Goal: Task Accomplishment & Management: Manage account settings

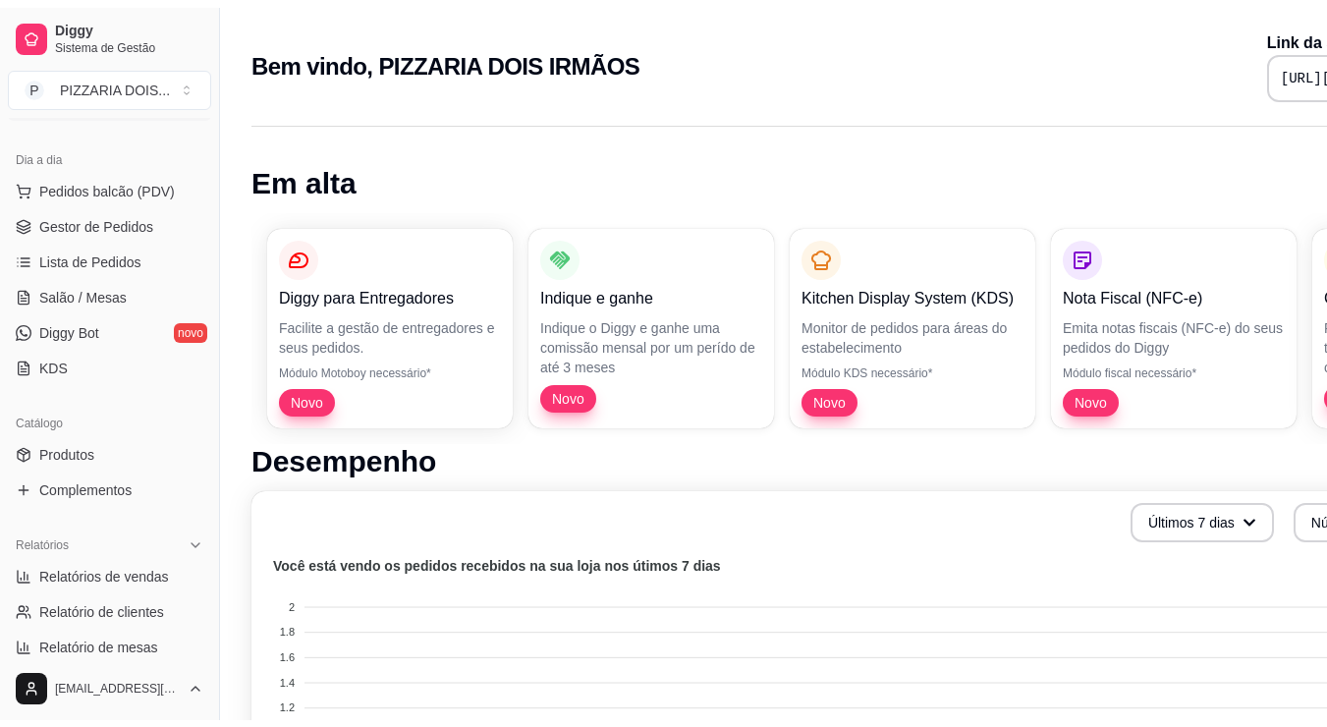
scroll to position [295, 0]
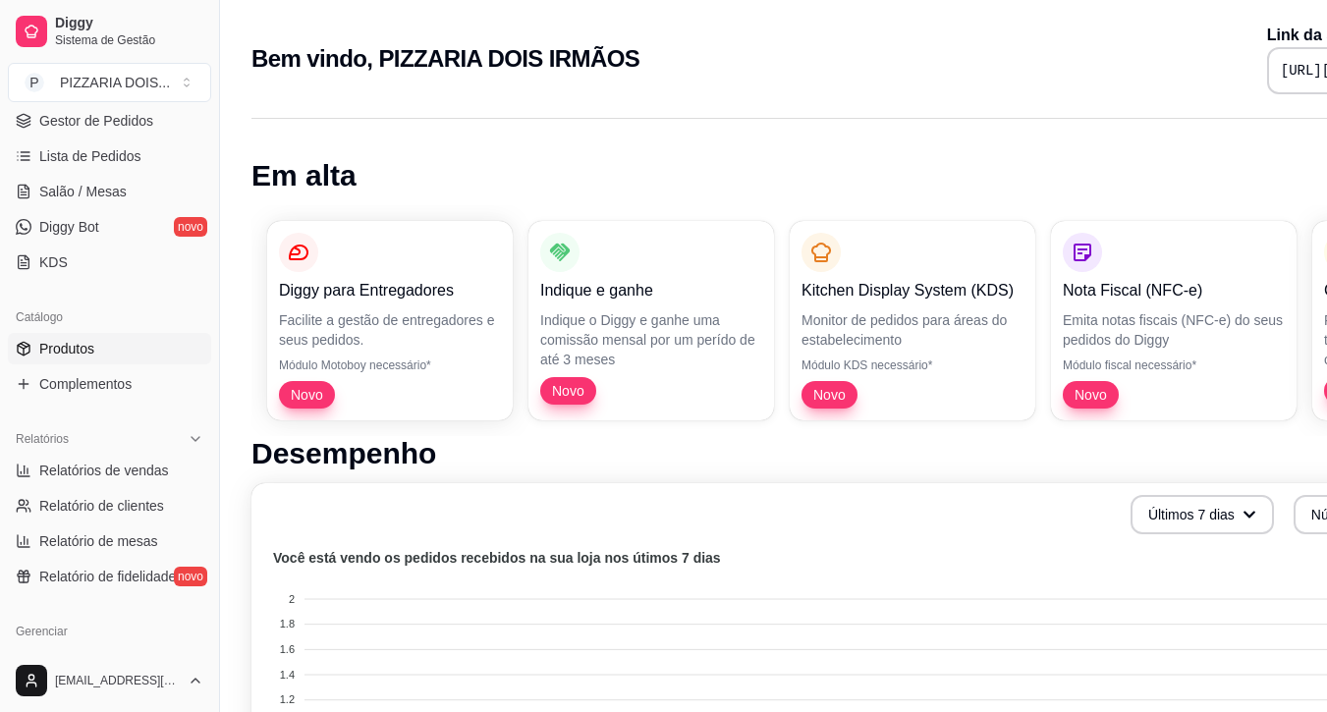
click at [94, 359] on span "Produtos" at bounding box center [66, 349] width 55 height 20
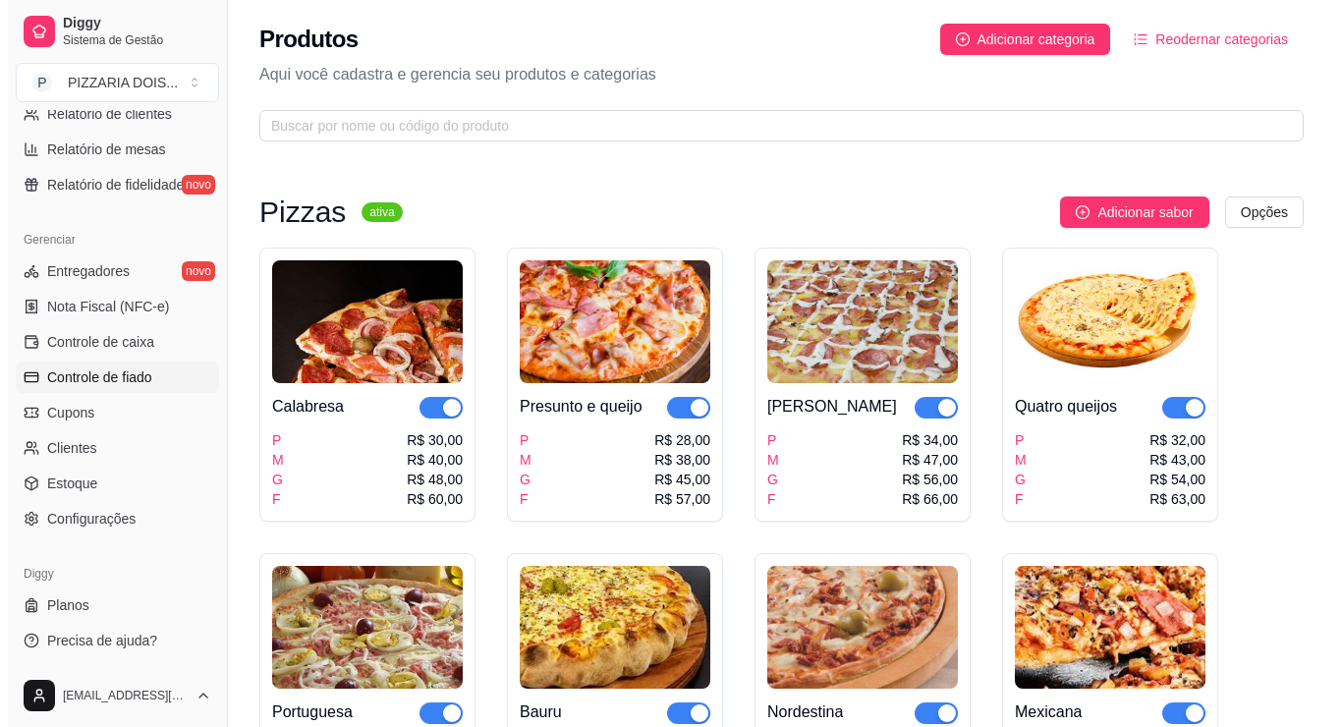
scroll to position [1039, 0]
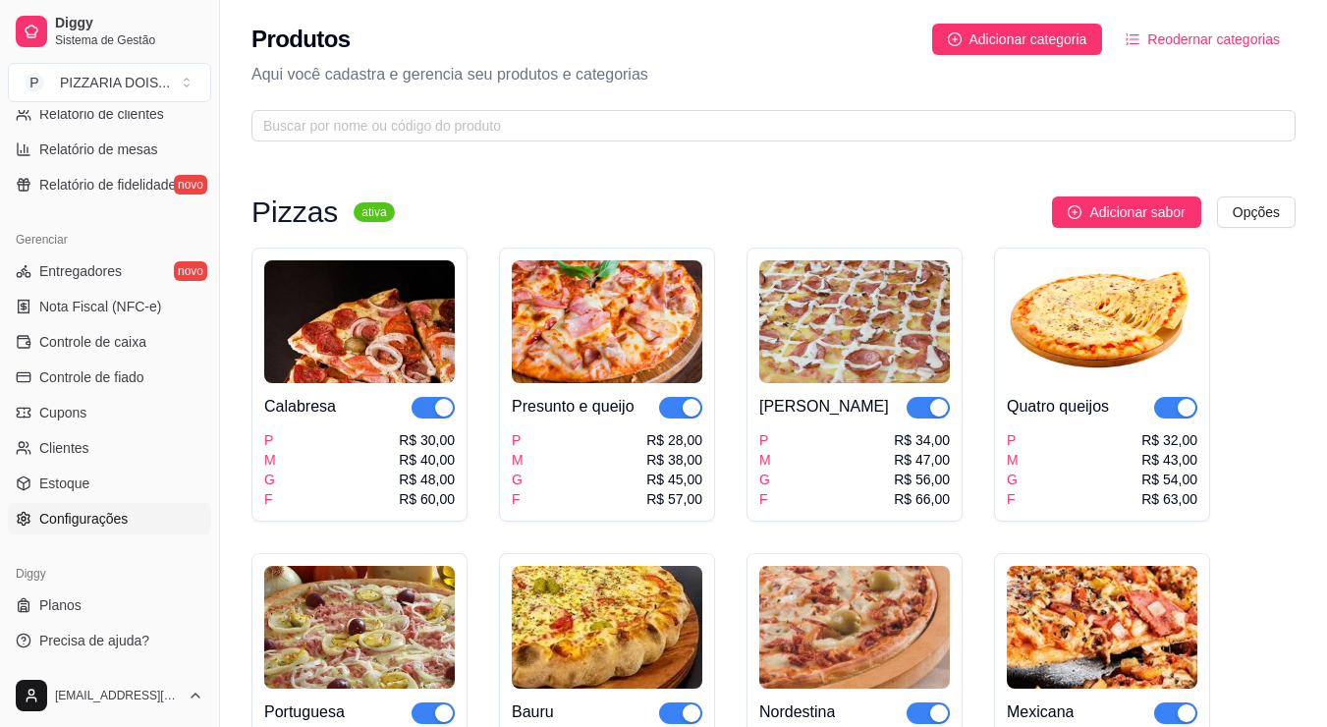
click at [128, 509] on span "Configurações" at bounding box center [83, 519] width 88 height 20
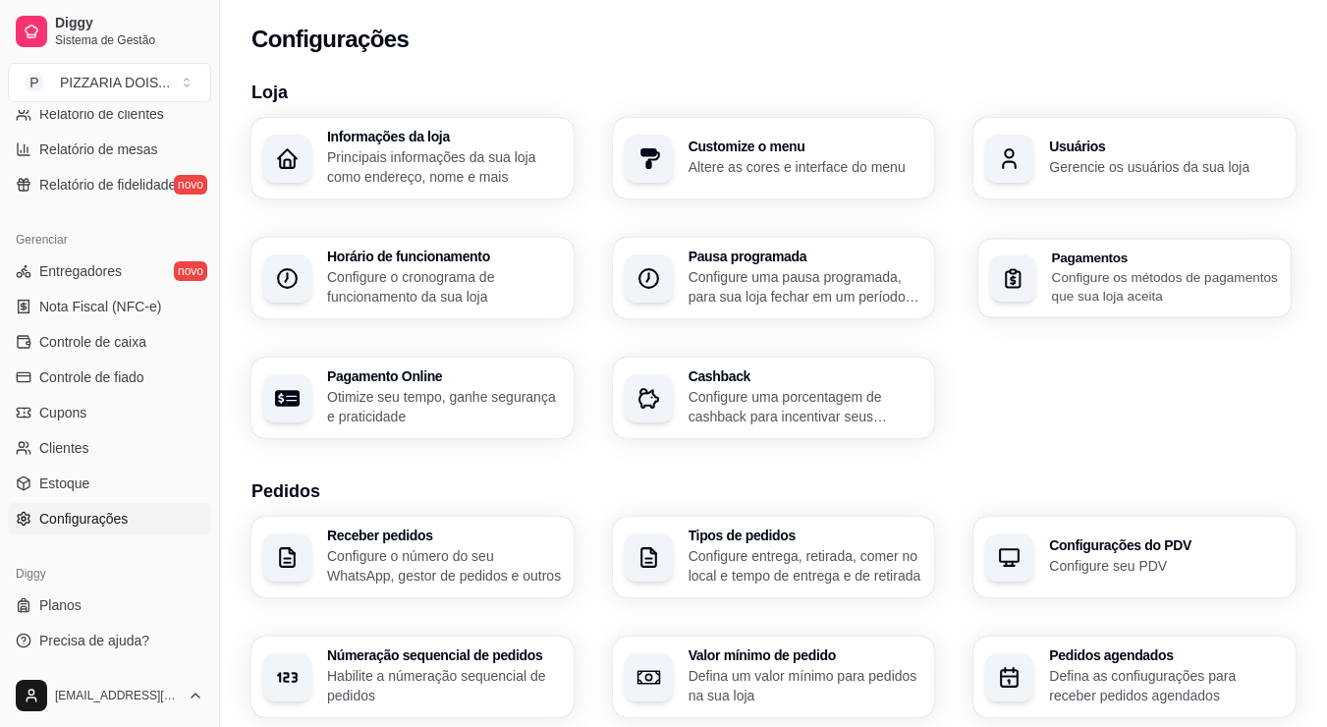
click at [1195, 305] on p "Configure os métodos de pagamentos que sua loja aceita" at bounding box center [1165, 286] width 227 height 38
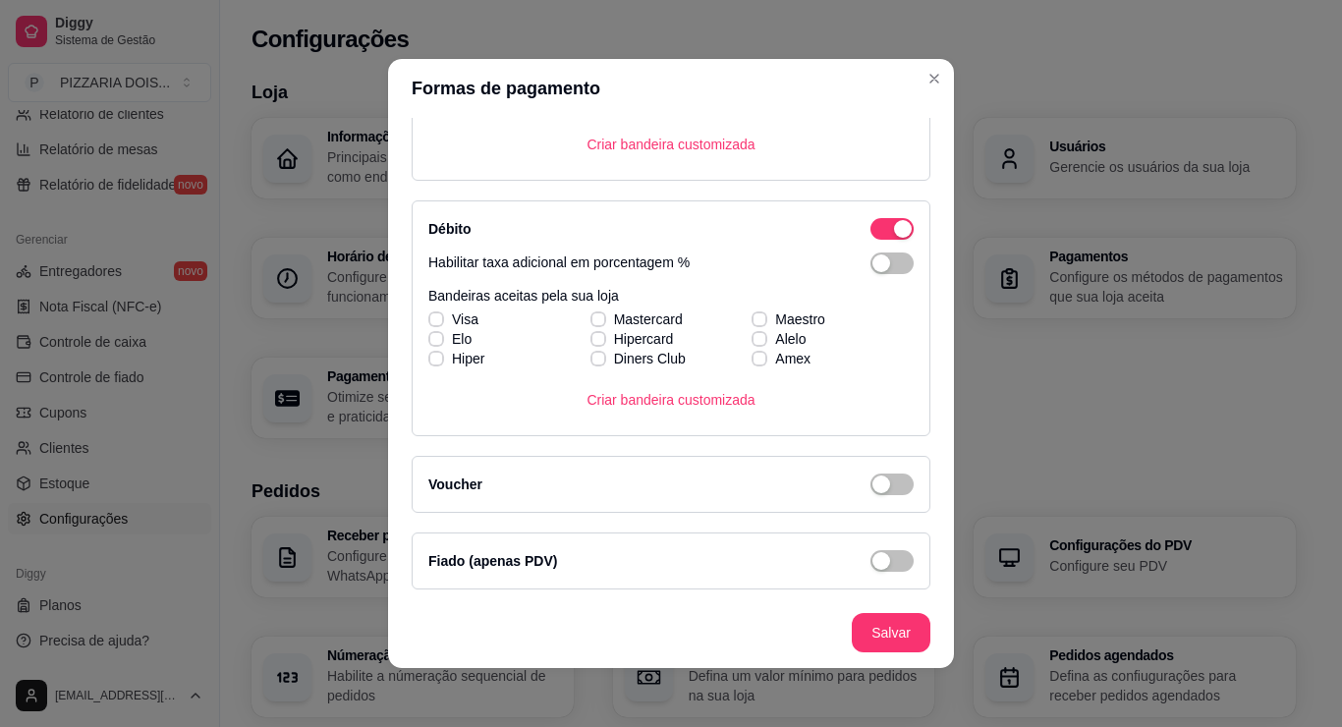
scroll to position [5, 0]
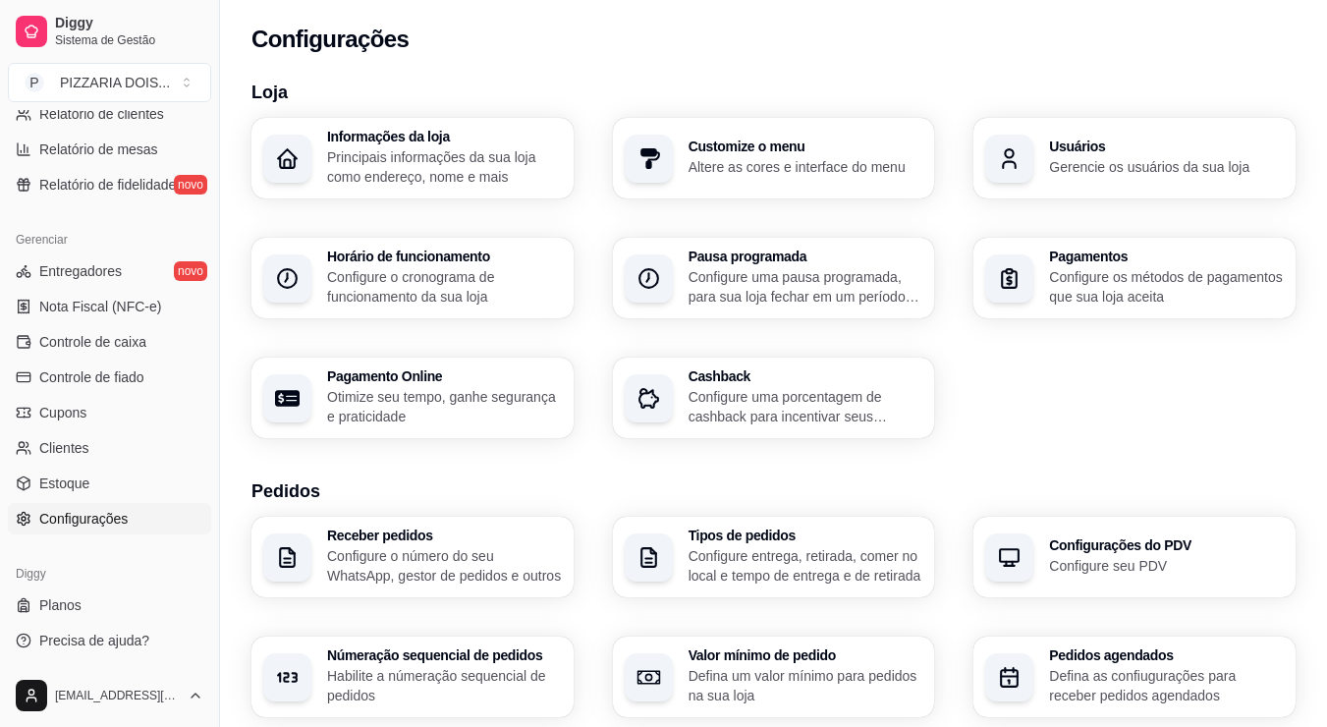
click at [508, 426] on p "Otimize seu tempo, ganhe segurança e praticidade" at bounding box center [444, 406] width 235 height 39
select select "4.98"
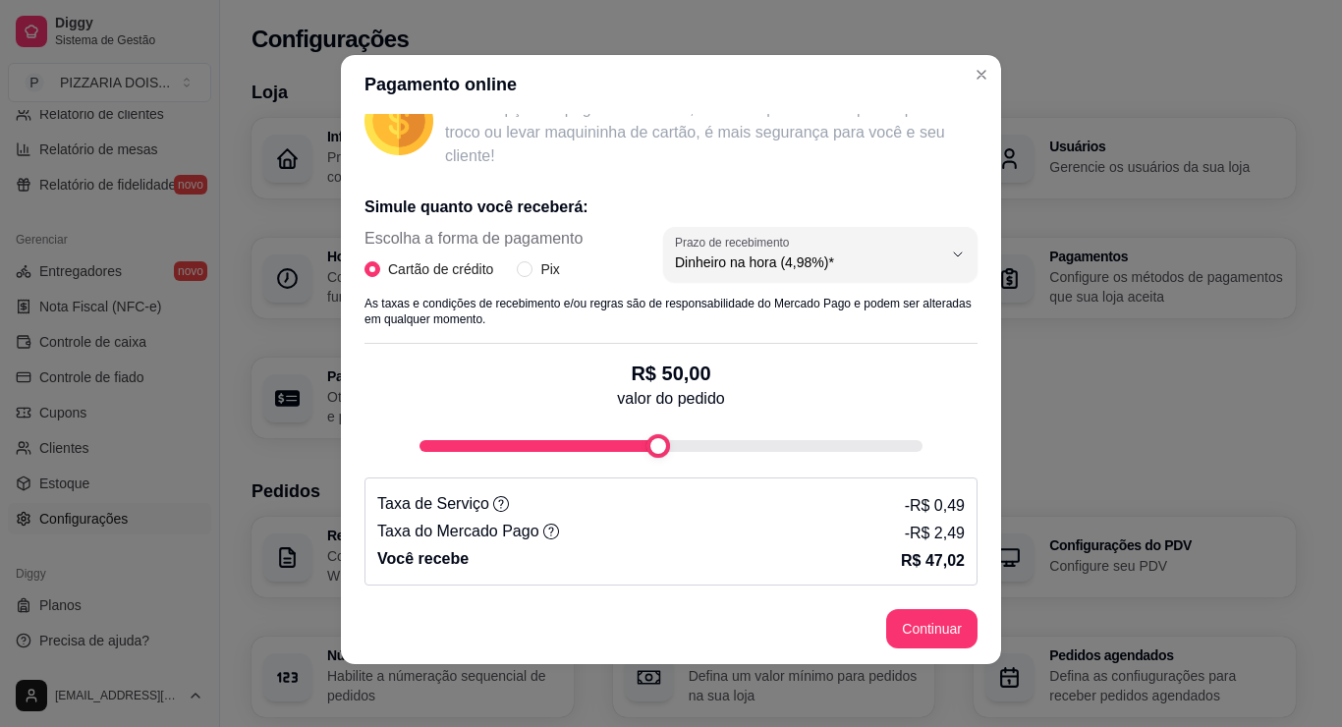
click at [651, 434] on div "fee-calculator" at bounding box center [658, 446] width 24 height 24
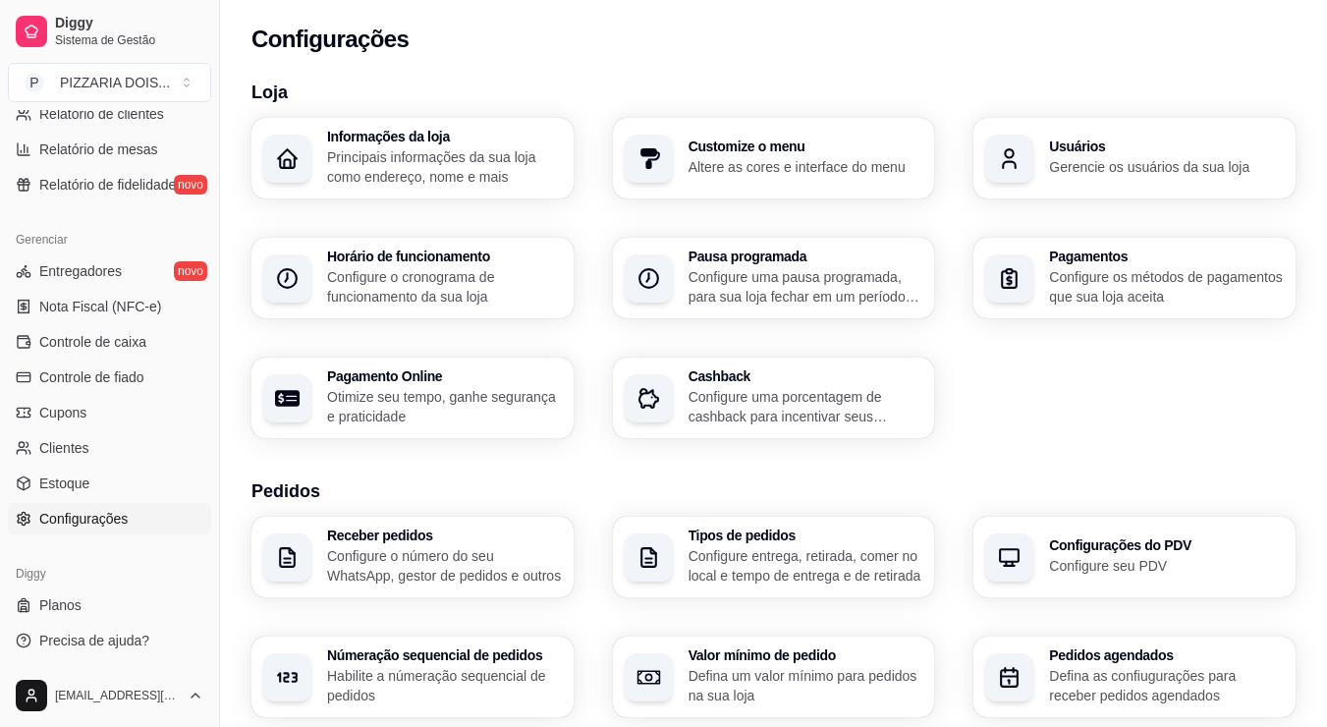
click at [521, 187] on p "Principais informações da sua loja como endereço, nome e mais" at bounding box center [444, 166] width 235 height 39
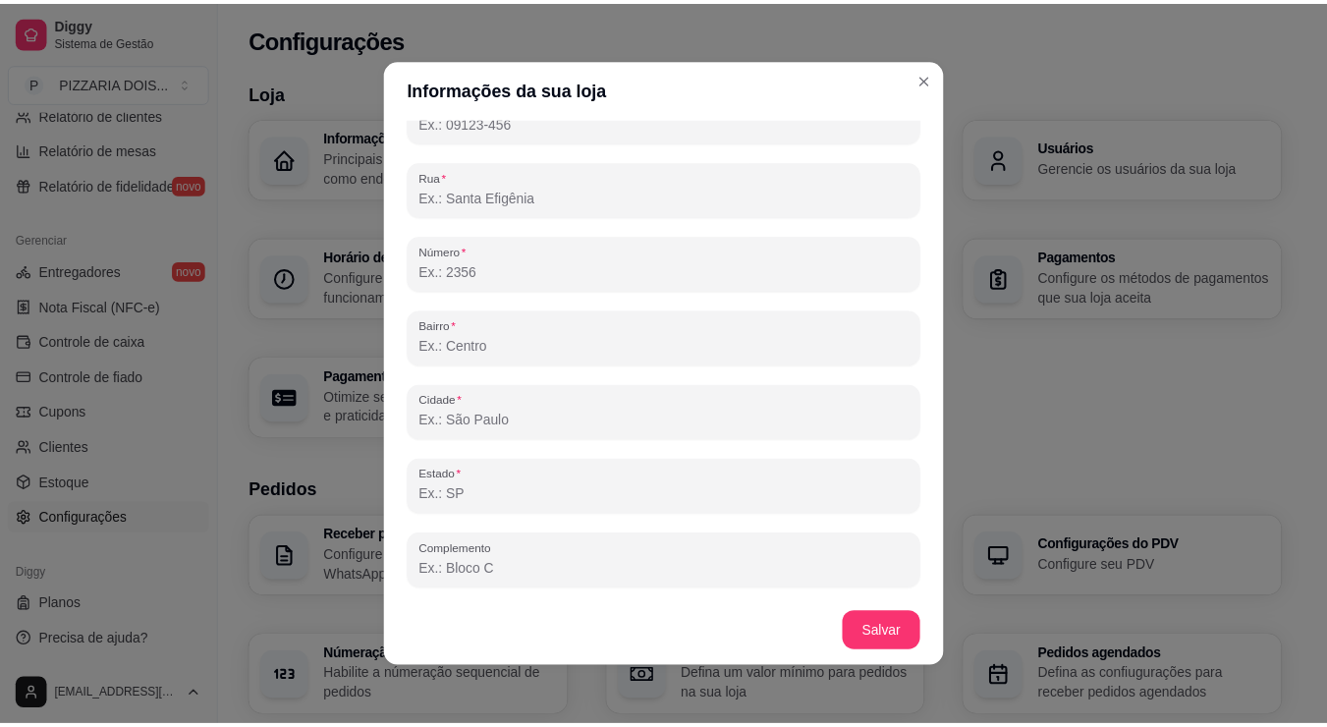
scroll to position [1596, 0]
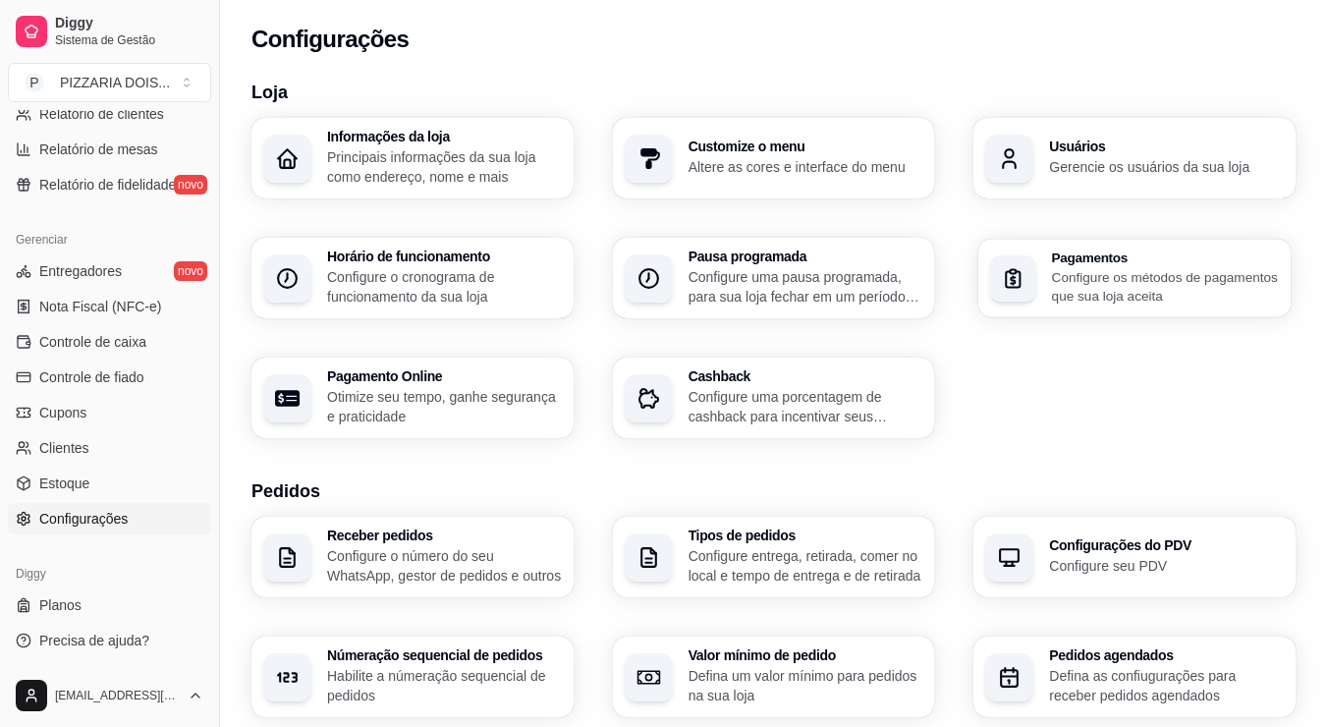
click at [1117, 305] on p "Configure os métodos de pagamentos que sua loja aceita" at bounding box center [1165, 286] width 227 height 38
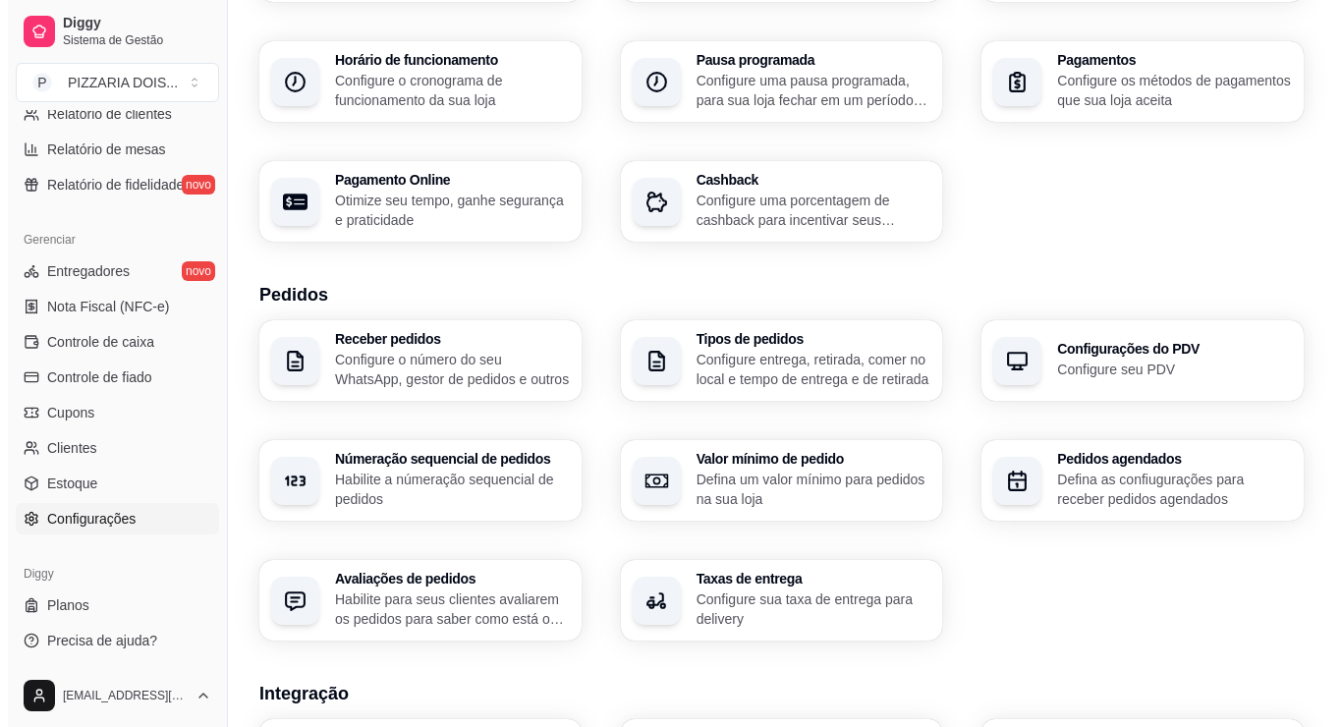
scroll to position [295, 0]
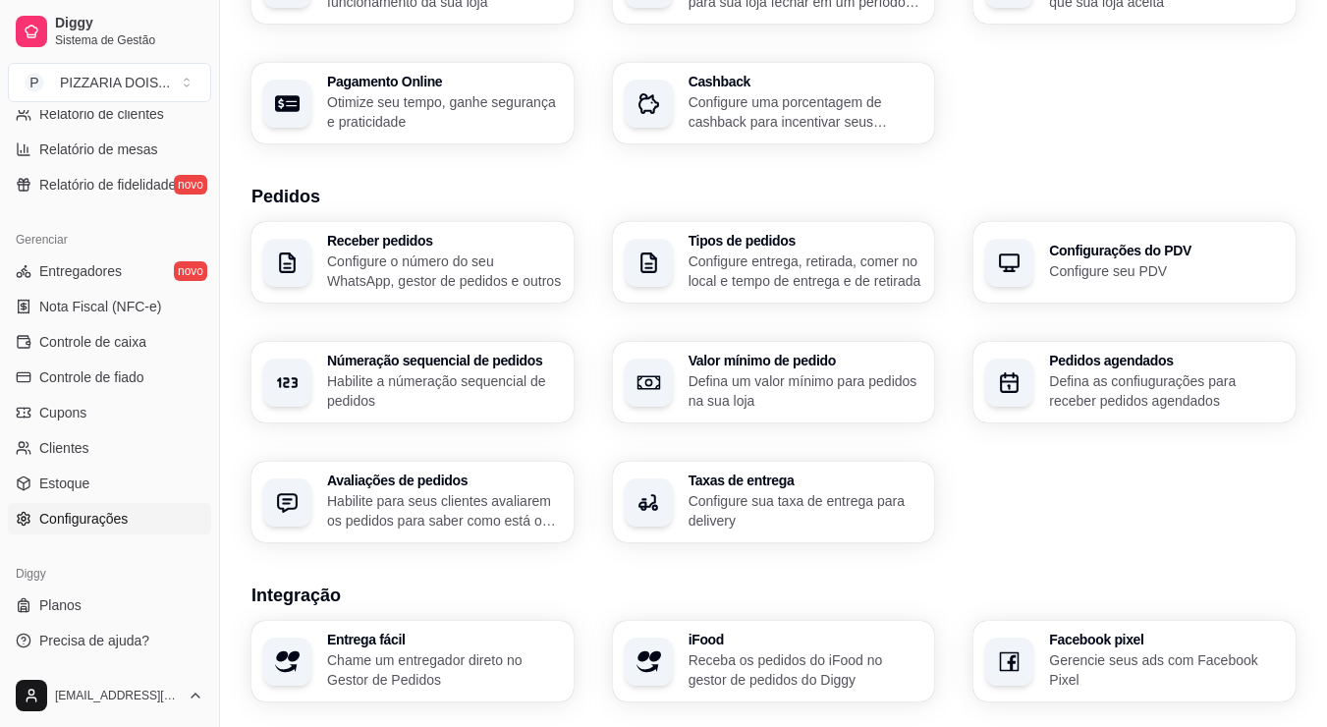
click at [820, 291] on p "Configure entrega, retirada, comer no local e tempo de entrega e de retirada" at bounding box center [806, 270] width 235 height 39
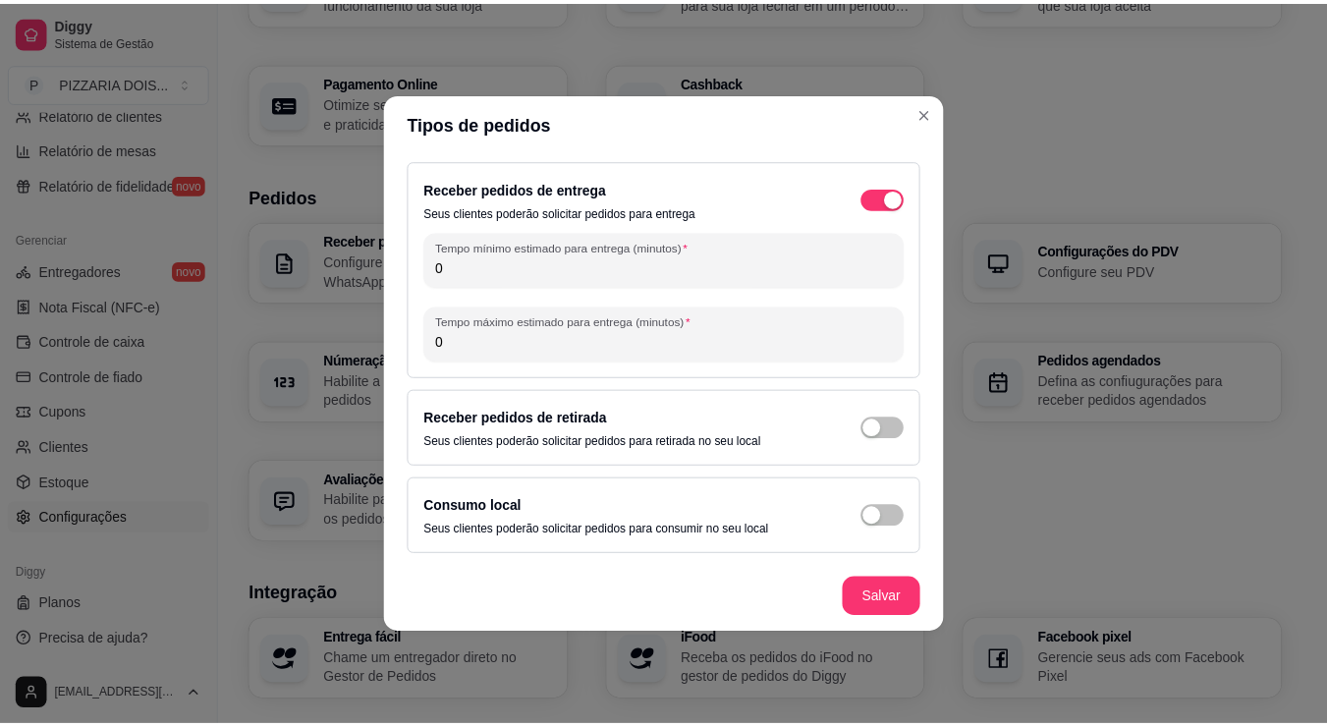
scroll to position [5, 0]
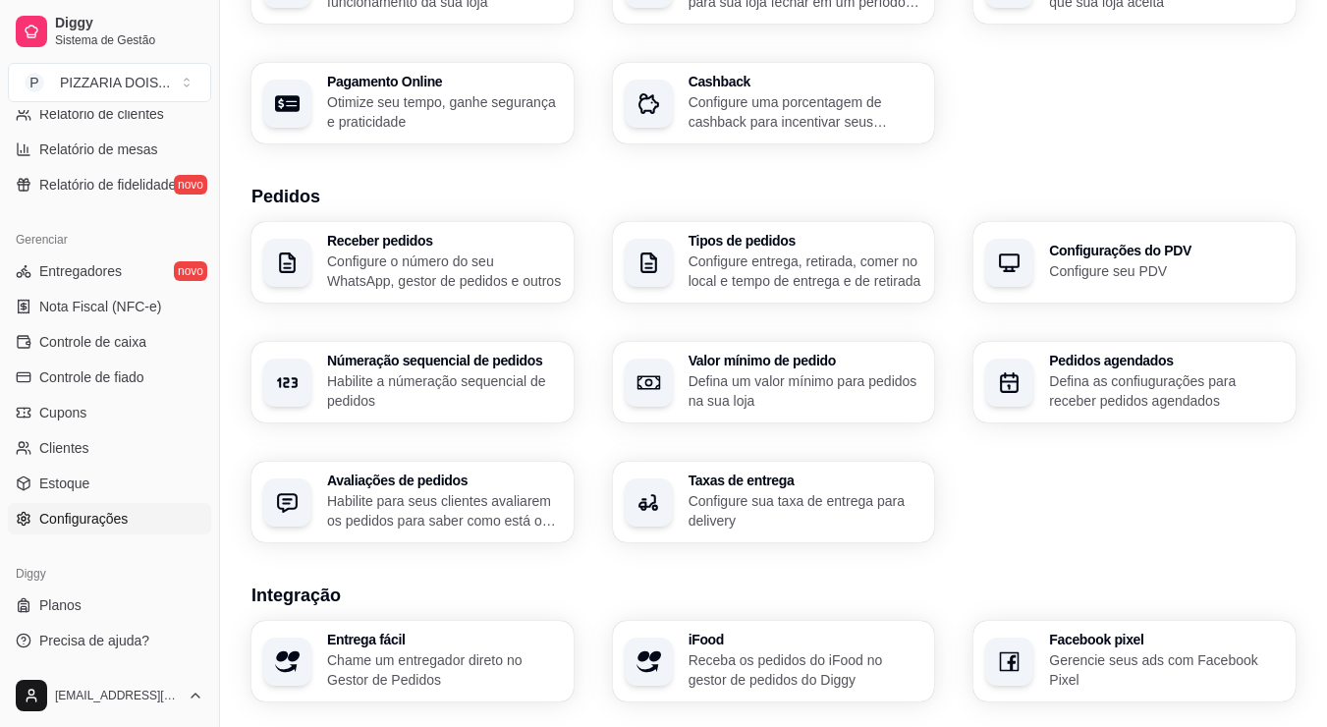
click at [489, 411] on p "Habilite a númeração sequencial de pedidos" at bounding box center [444, 390] width 235 height 39
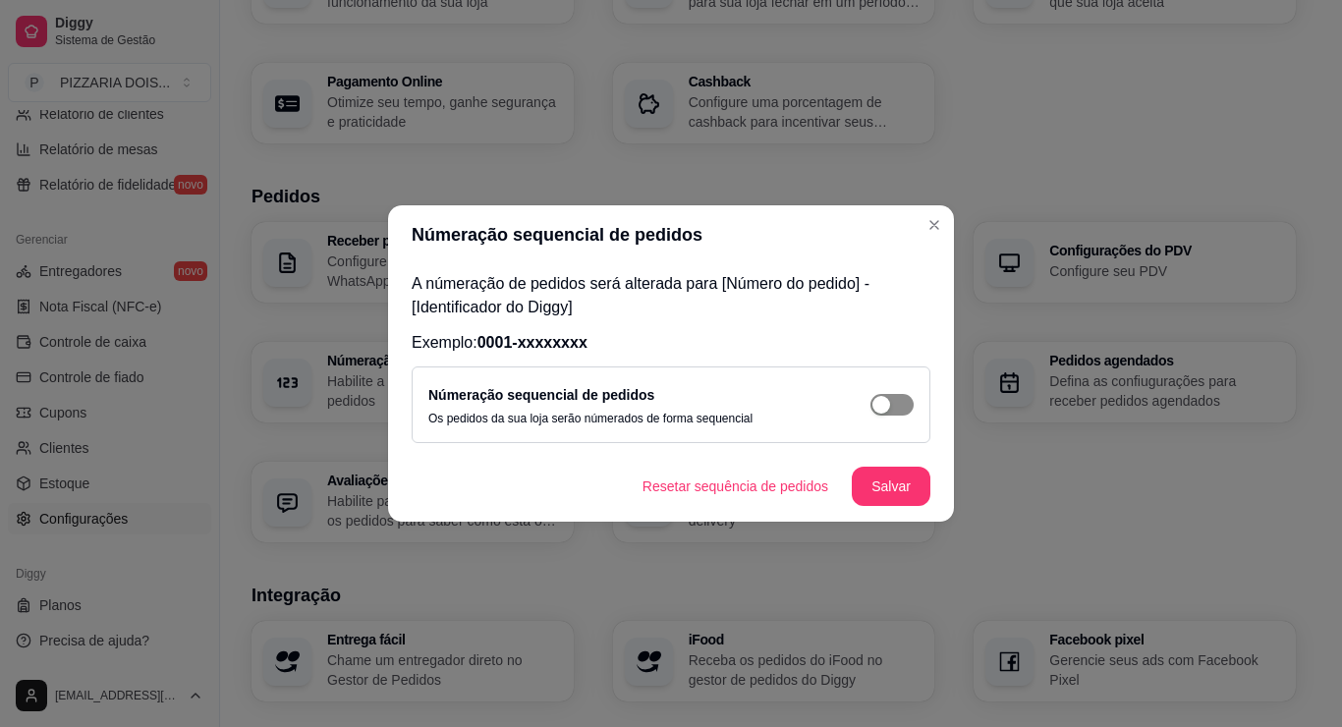
click at [890, 414] on div "button" at bounding box center [881, 405] width 18 height 18
click at [929, 506] on button "Salvar" at bounding box center [891, 487] width 77 height 38
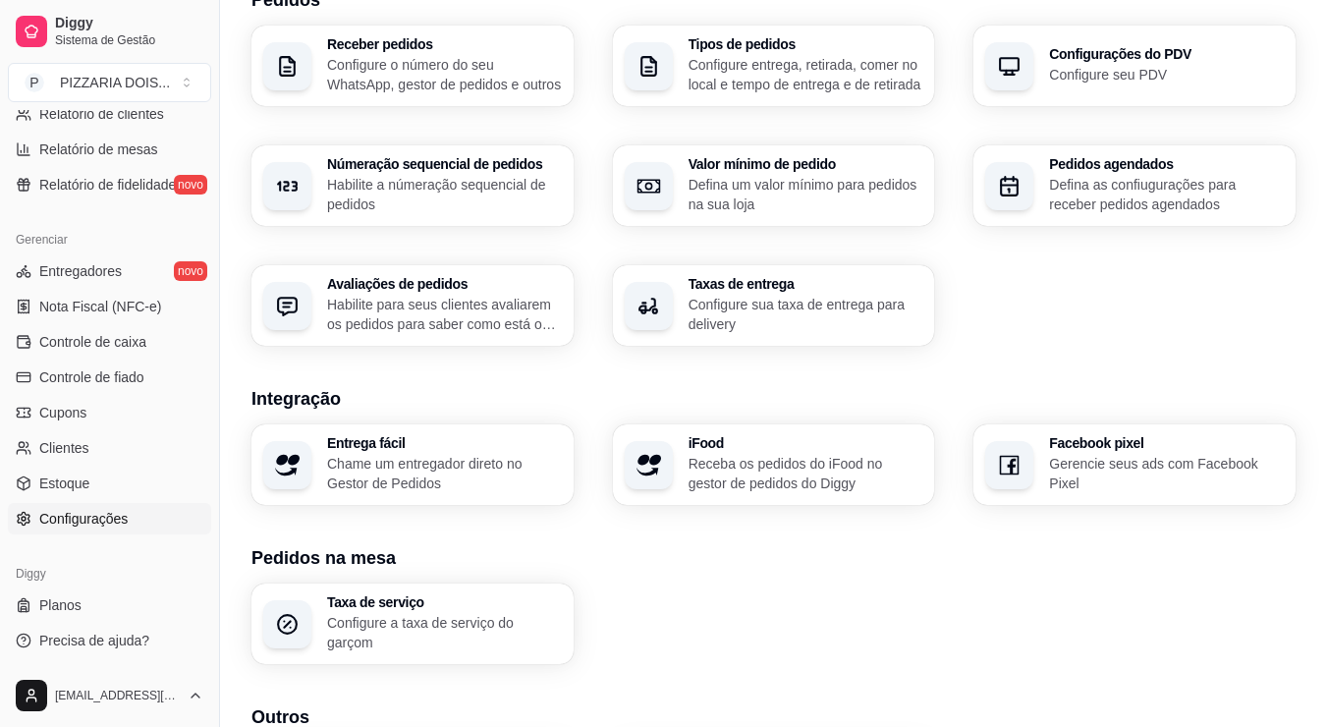
scroll to position [589, 0]
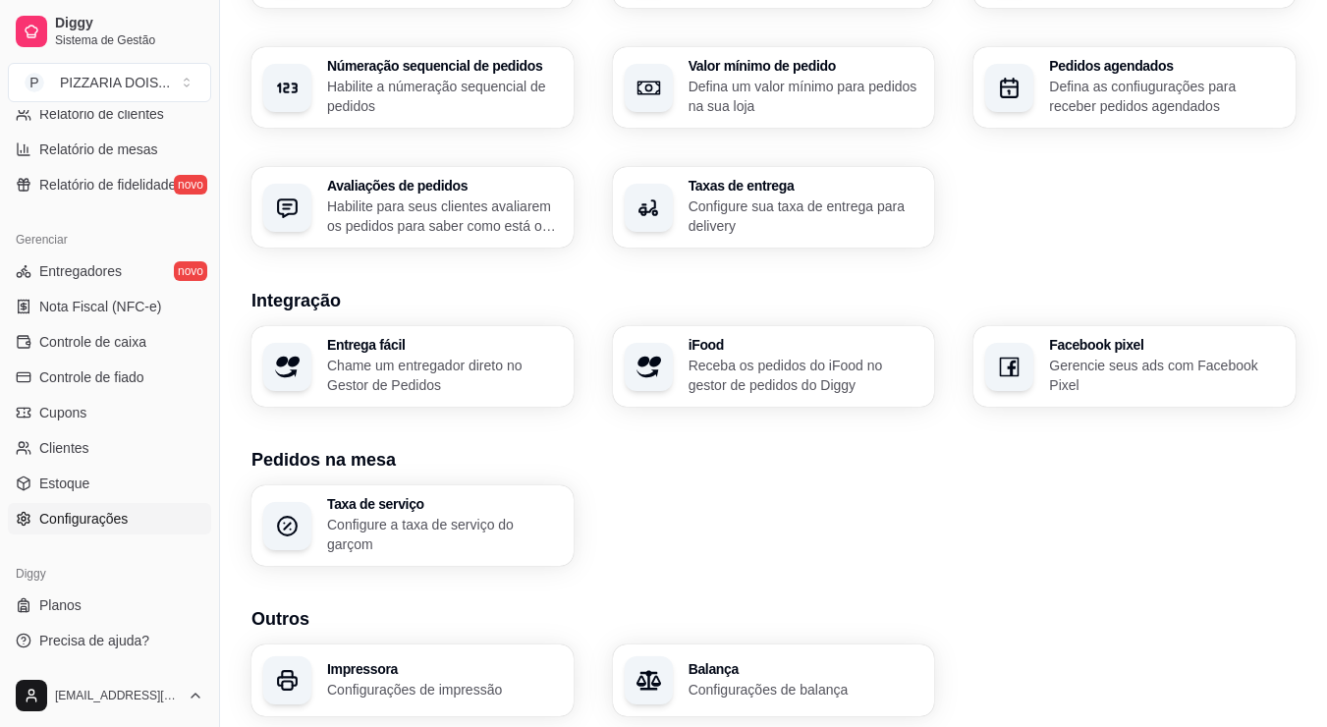
click at [513, 236] on p "Habilite para seus clientes avaliarem os pedidos para saber como está o feedbac…" at bounding box center [444, 215] width 235 height 39
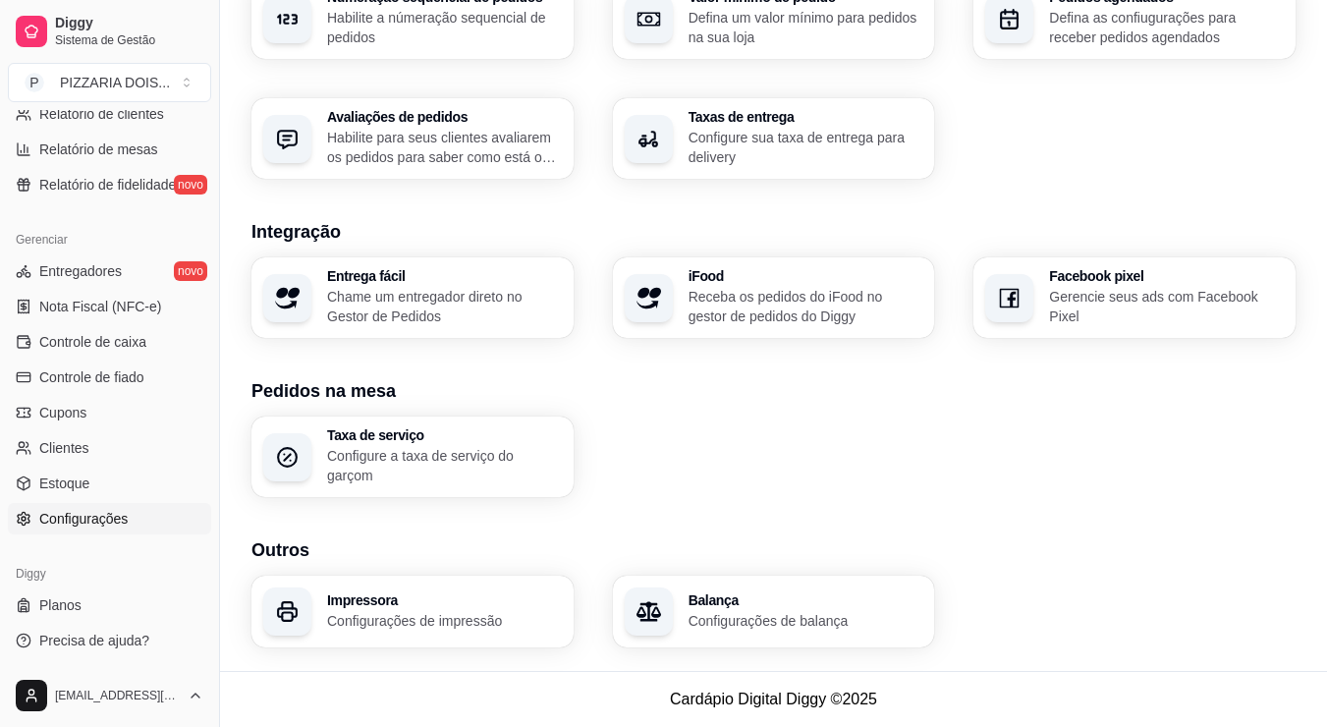
scroll to position [1050, 0]
drag, startPoint x: 265, startPoint y: 543, endPoint x: 274, endPoint y: 469, distance: 75.2
click at [227, 469] on button "Toggle Sidebar" at bounding box center [219, 363] width 16 height 727
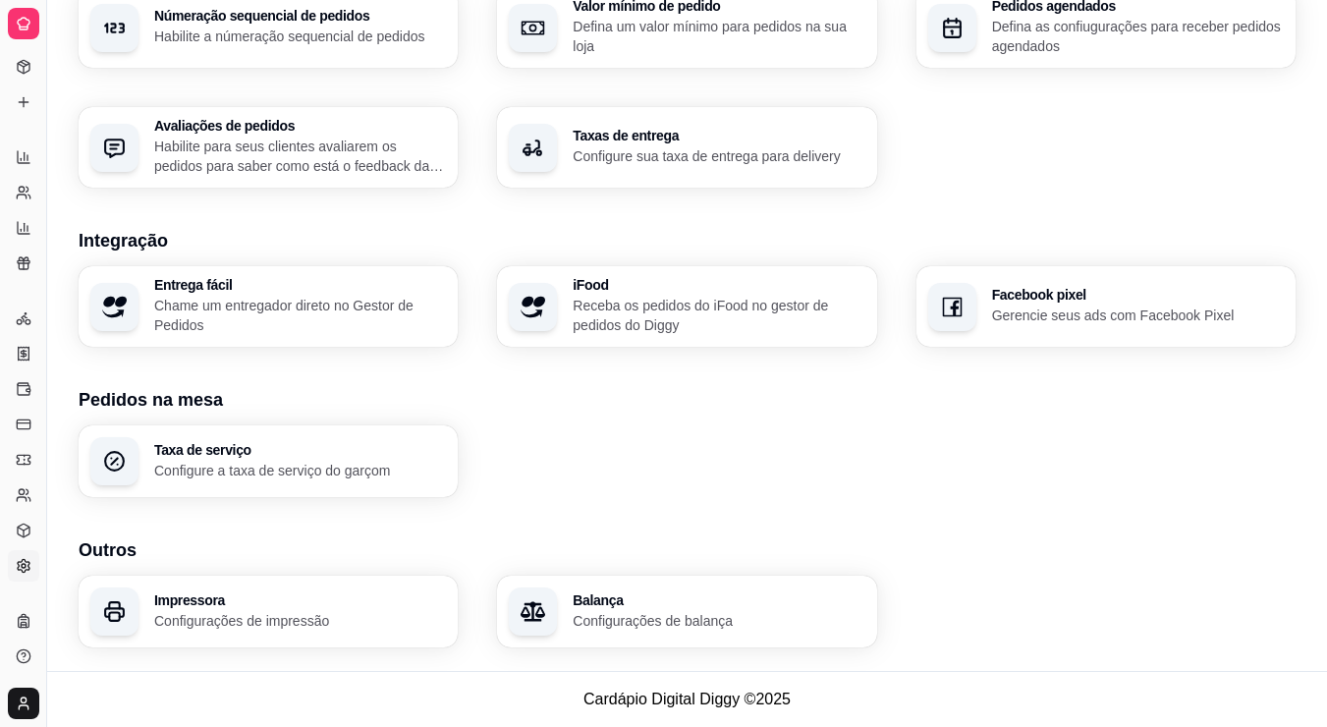
scroll to position [545, 0]
drag, startPoint x: 56, startPoint y: 386, endPoint x: 113, endPoint y: 387, distance: 57.0
click at [113, 387] on div "Diggy Sistema de Gestão P PIZZARIA DOIS ... Loja fechada Período gratuito até 0…" at bounding box center [663, 39] width 1327 height 1376
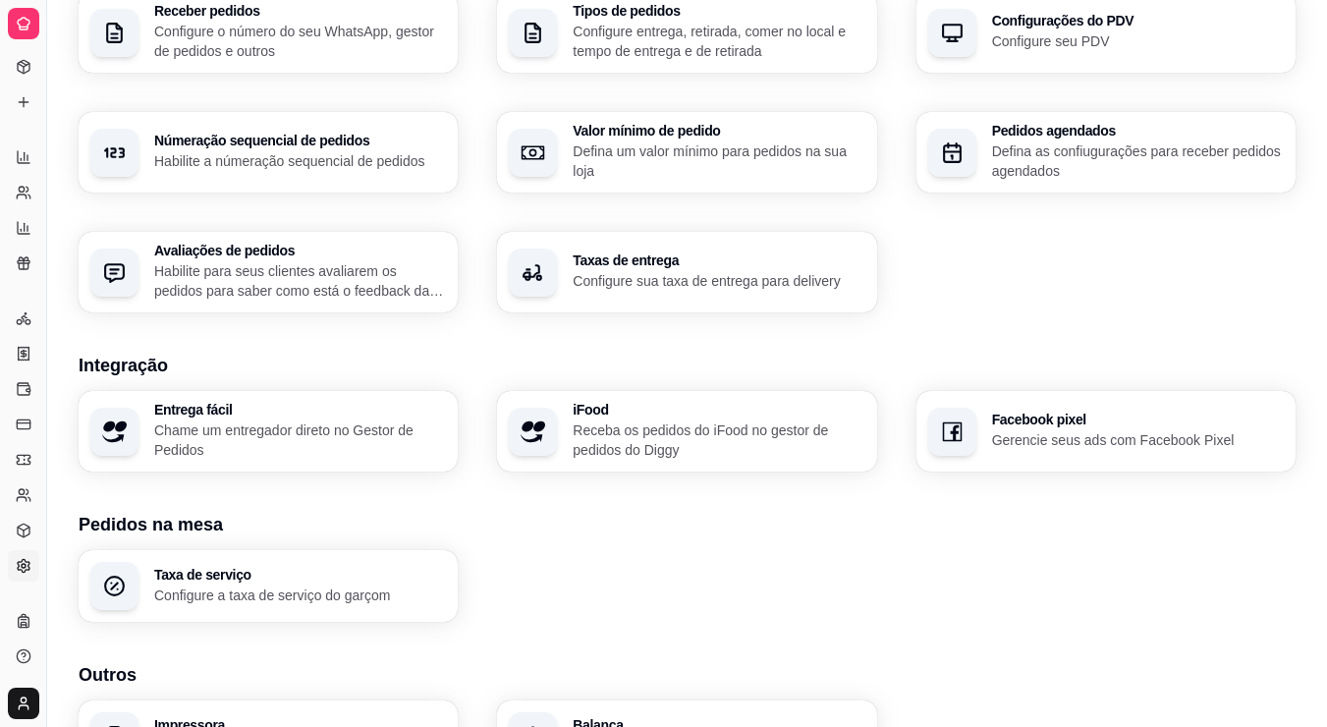
scroll to position [0, 0]
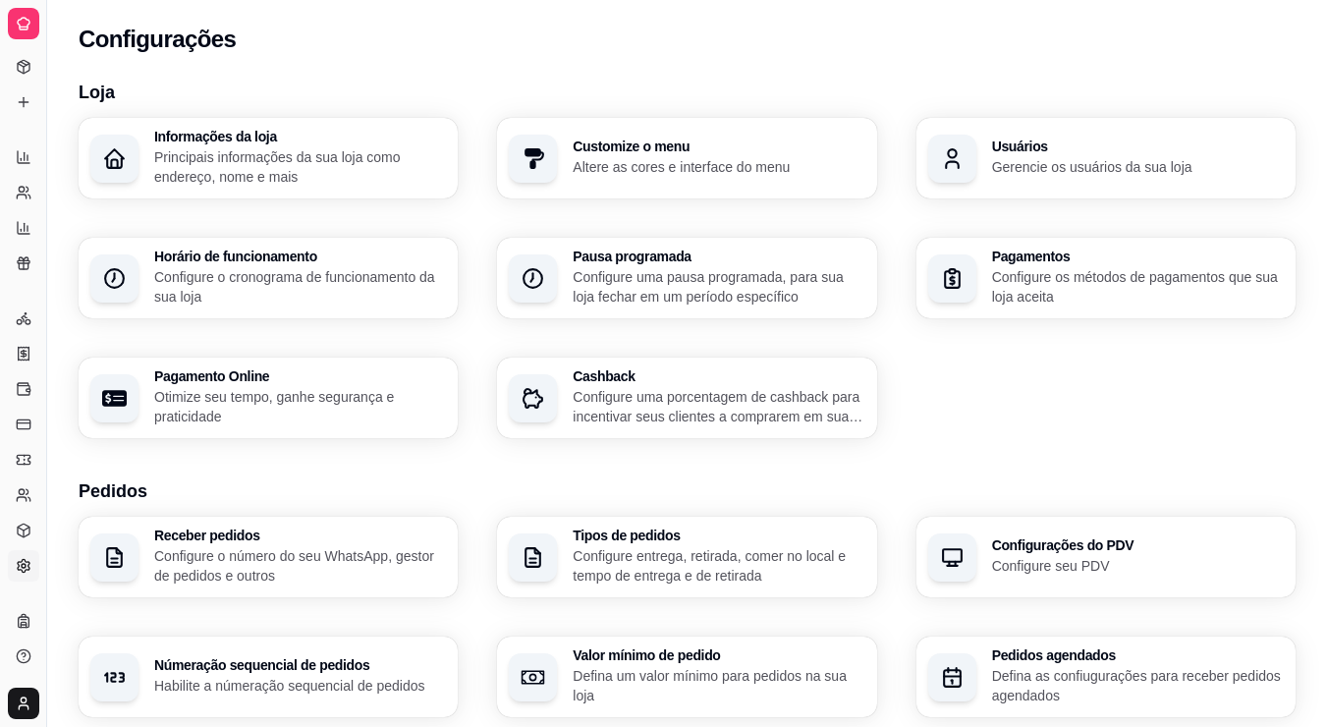
drag, startPoint x: 51, startPoint y: 348, endPoint x: 83, endPoint y: 338, distance: 33.9
click at [86, 338] on div "Diggy Sistema de Gestão P PIZZARIA DOIS ... Loja fechada Período gratuito até 0…" at bounding box center [663, 688] width 1327 height 1376
drag, startPoint x: 57, startPoint y: 349, endPoint x: 126, endPoint y: 369, distance: 71.8
click at [128, 369] on div "Diggy Sistema de Gestão P PIZZARIA DOIS ... Loja fechada Período gratuito até 0…" at bounding box center [663, 688] width 1327 height 1376
drag, startPoint x: 53, startPoint y: 363, endPoint x: 78, endPoint y: 362, distance: 24.6
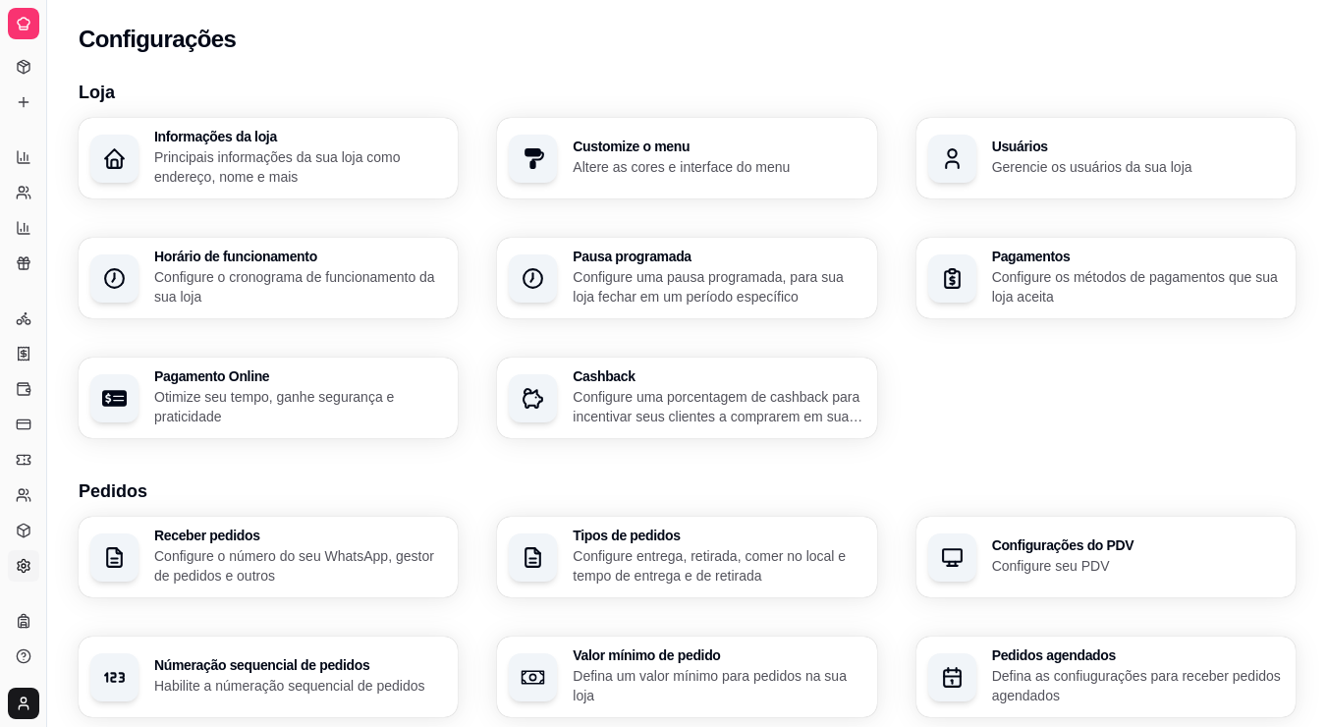
click at [78, 362] on div "Diggy Sistema de Gestão P PIZZARIA DOIS ... Loja fechada Período gratuito até 0…" at bounding box center [663, 688] width 1327 height 1376
drag, startPoint x: 54, startPoint y: 548, endPoint x: 117, endPoint y: 544, distance: 63.0
click at [116, 545] on div "Diggy Sistema de Gestão P PIZZARIA DOIS ... Loja fechada Período gratuito até 0…" at bounding box center [663, 688] width 1327 height 1376
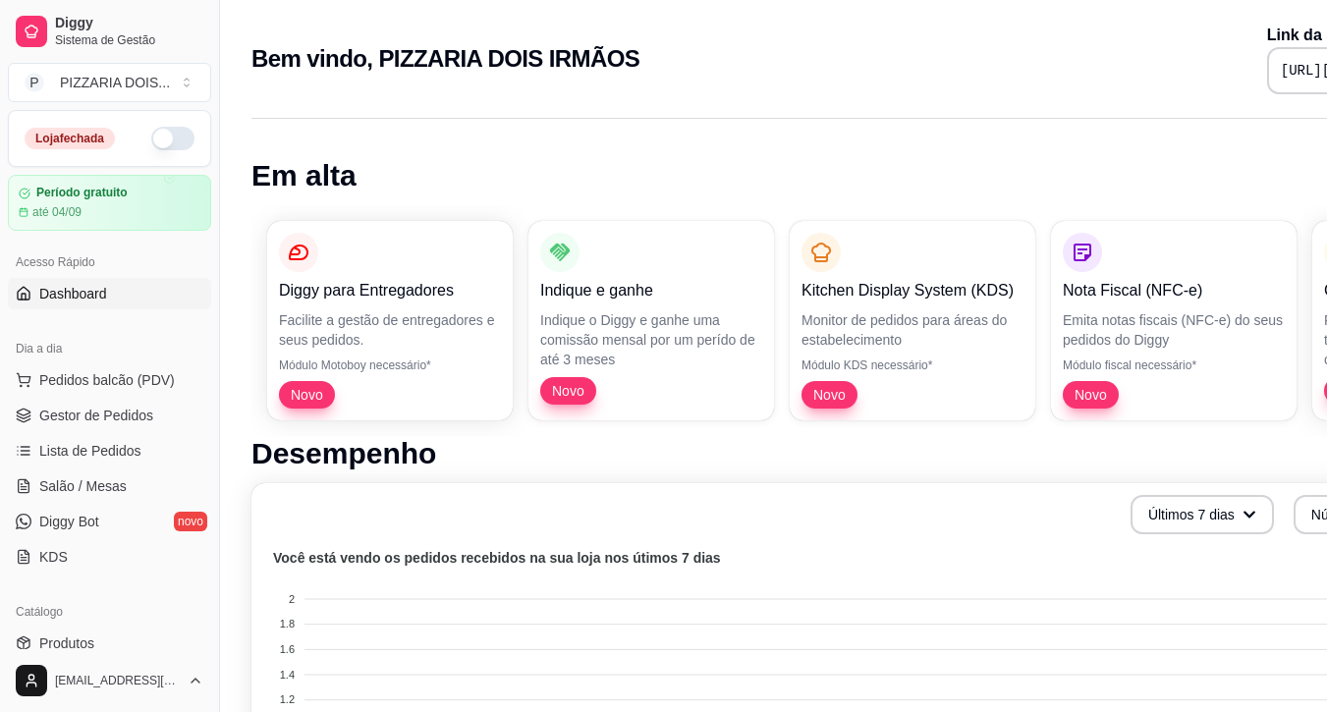
click at [194, 150] on button "button" at bounding box center [172, 139] width 43 height 24
